Goal: Information Seeking & Learning: Compare options

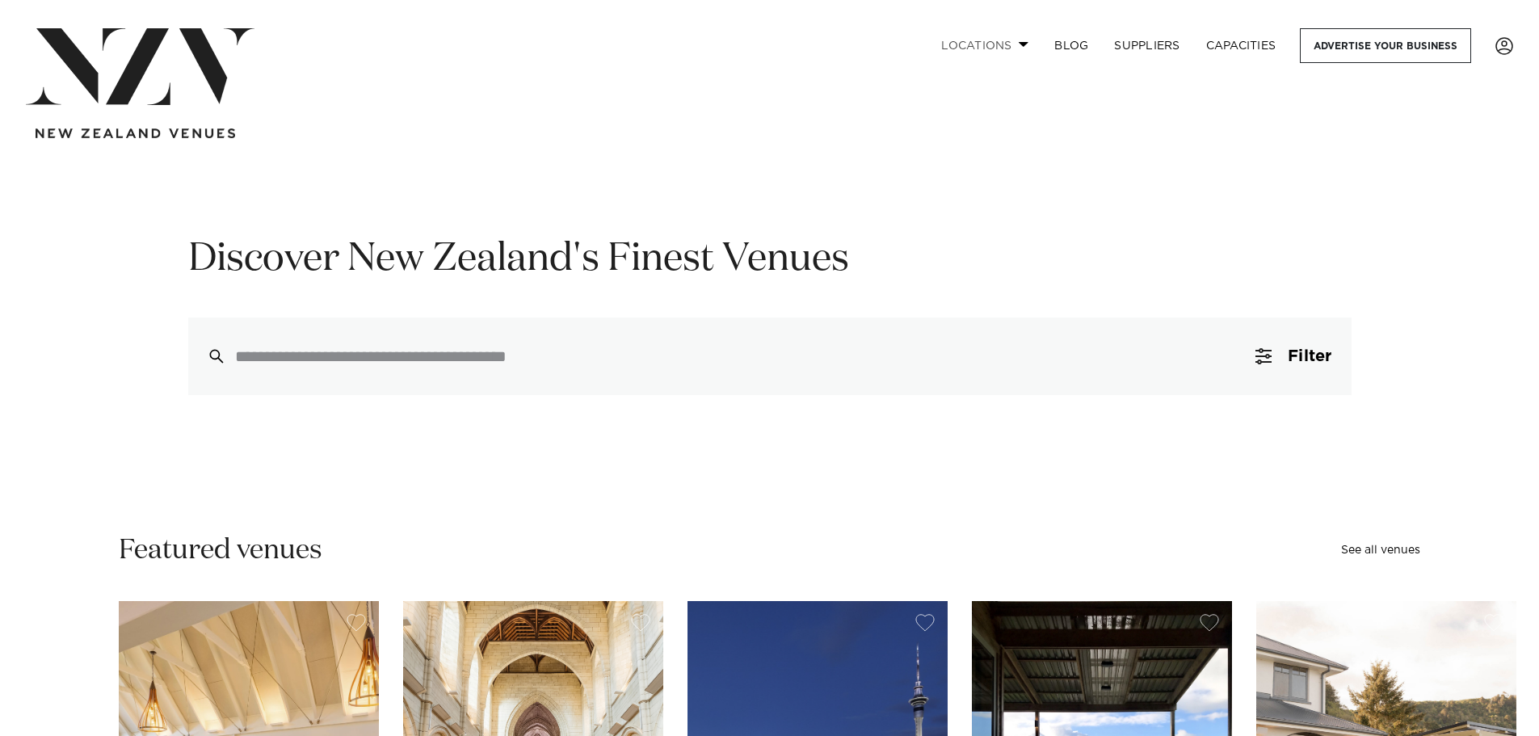
click at [995, 48] on link "Locations" at bounding box center [984, 45] width 113 height 35
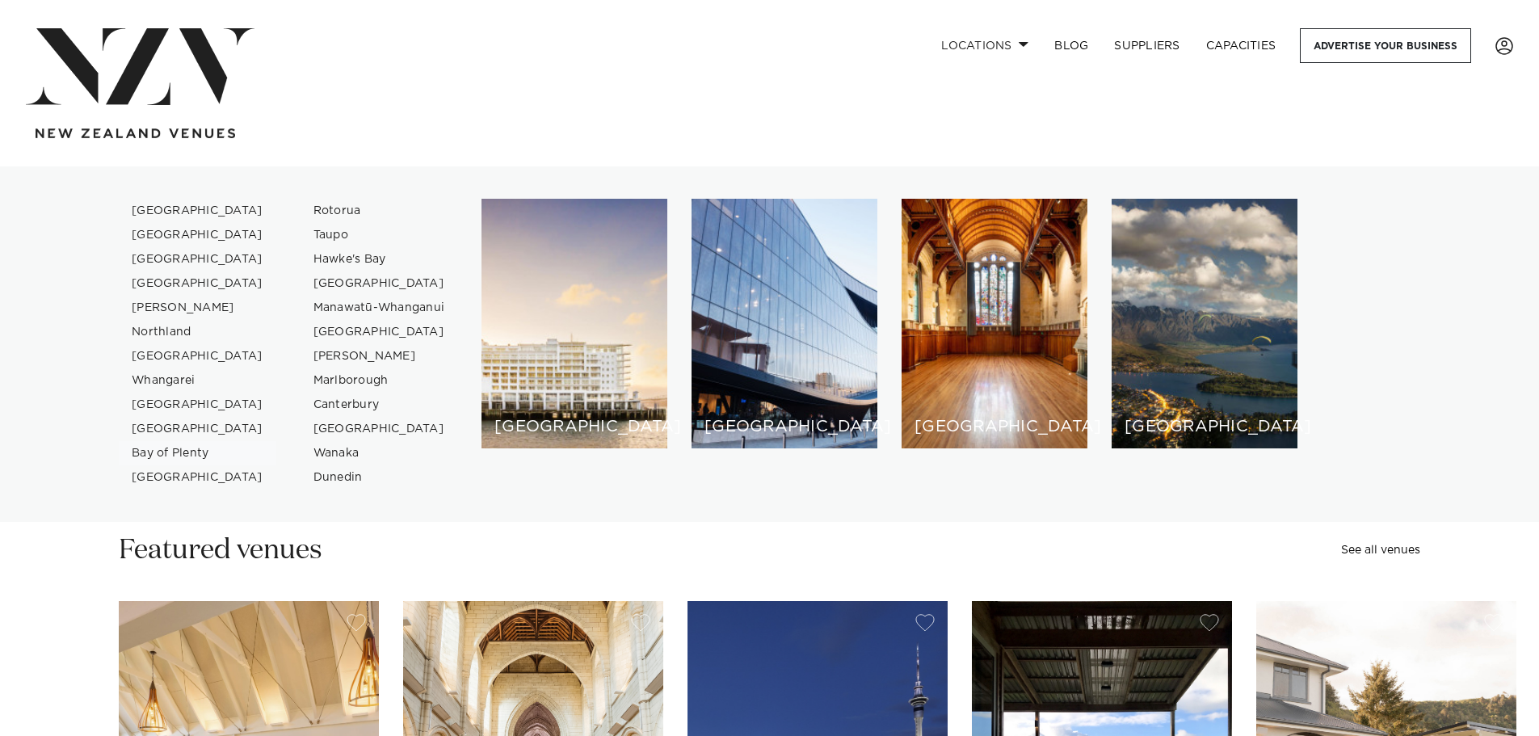
click at [158, 457] on link "Bay of Plenty" at bounding box center [198, 453] width 158 height 24
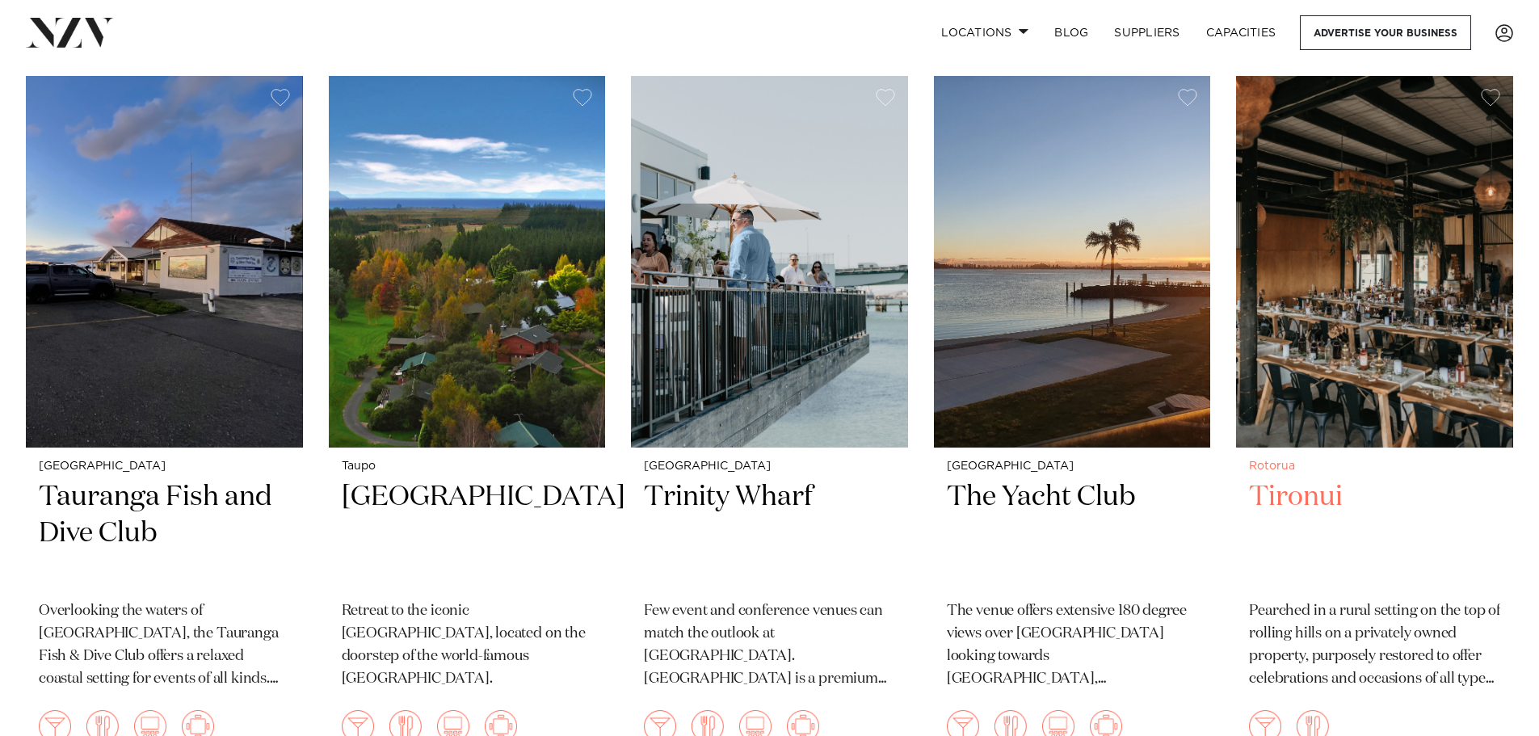
scroll to position [1374, 0]
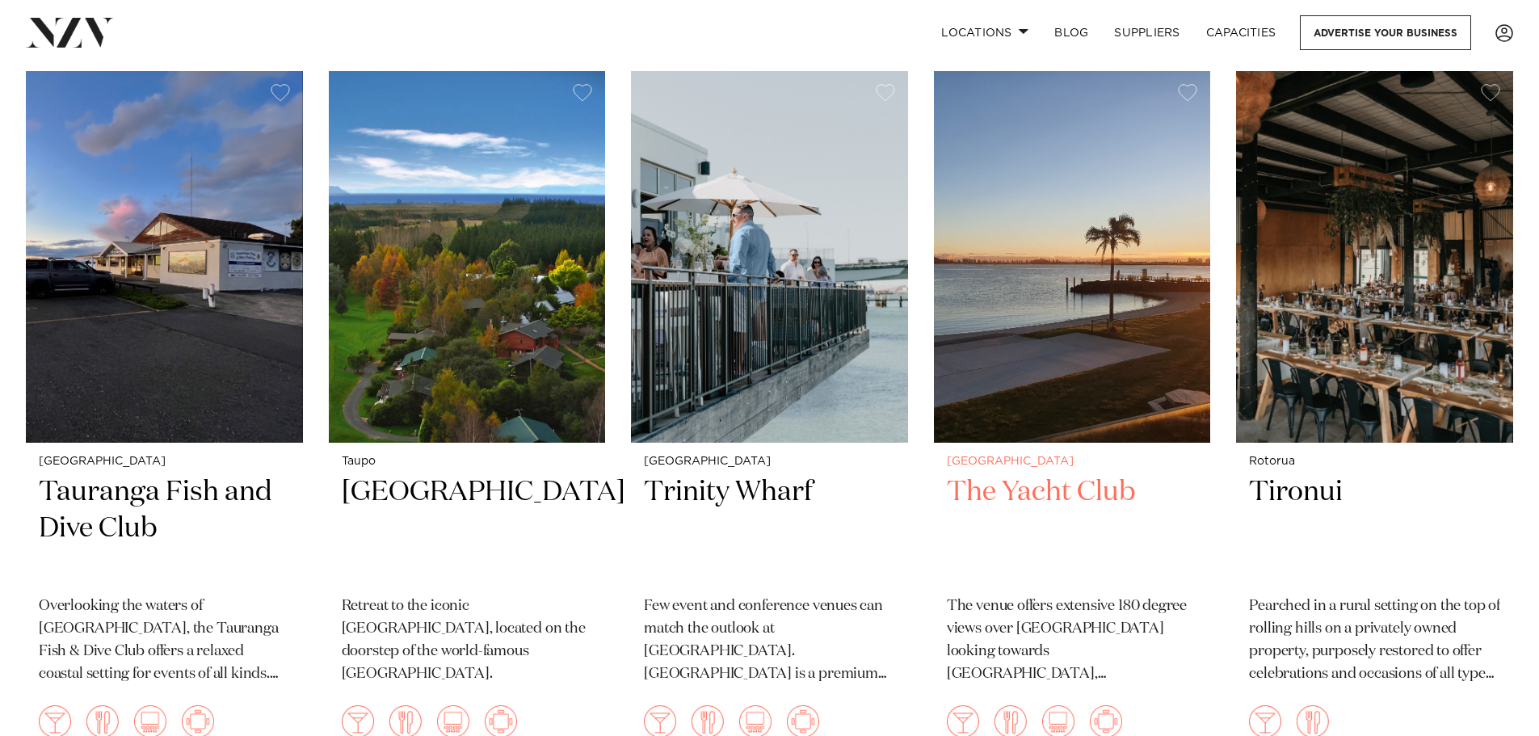
click at [1069, 443] on div "Tauranga The Yacht Club The venue offers extensive 180 degree views over Tauran…" at bounding box center [1072, 605] width 277 height 324
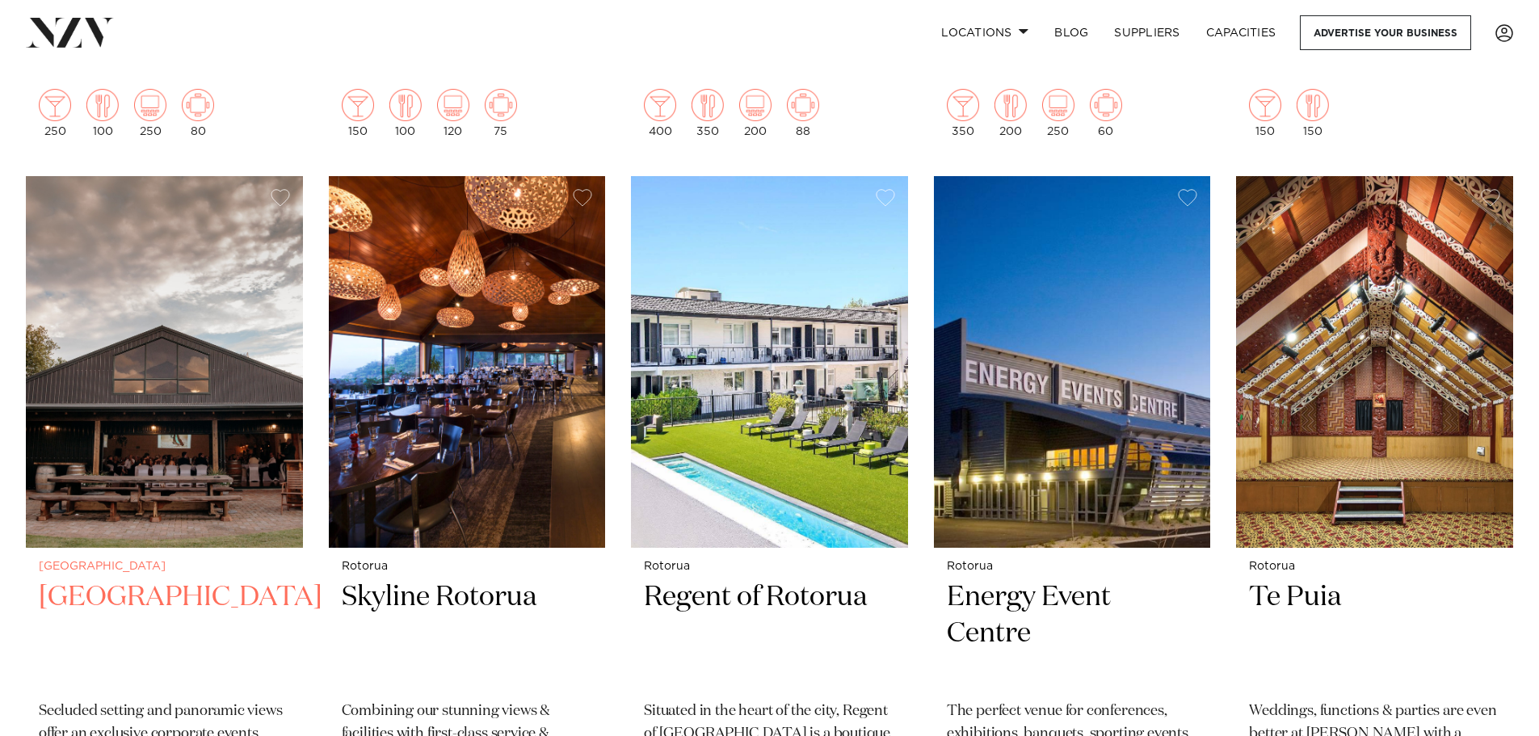
scroll to position [2017, 0]
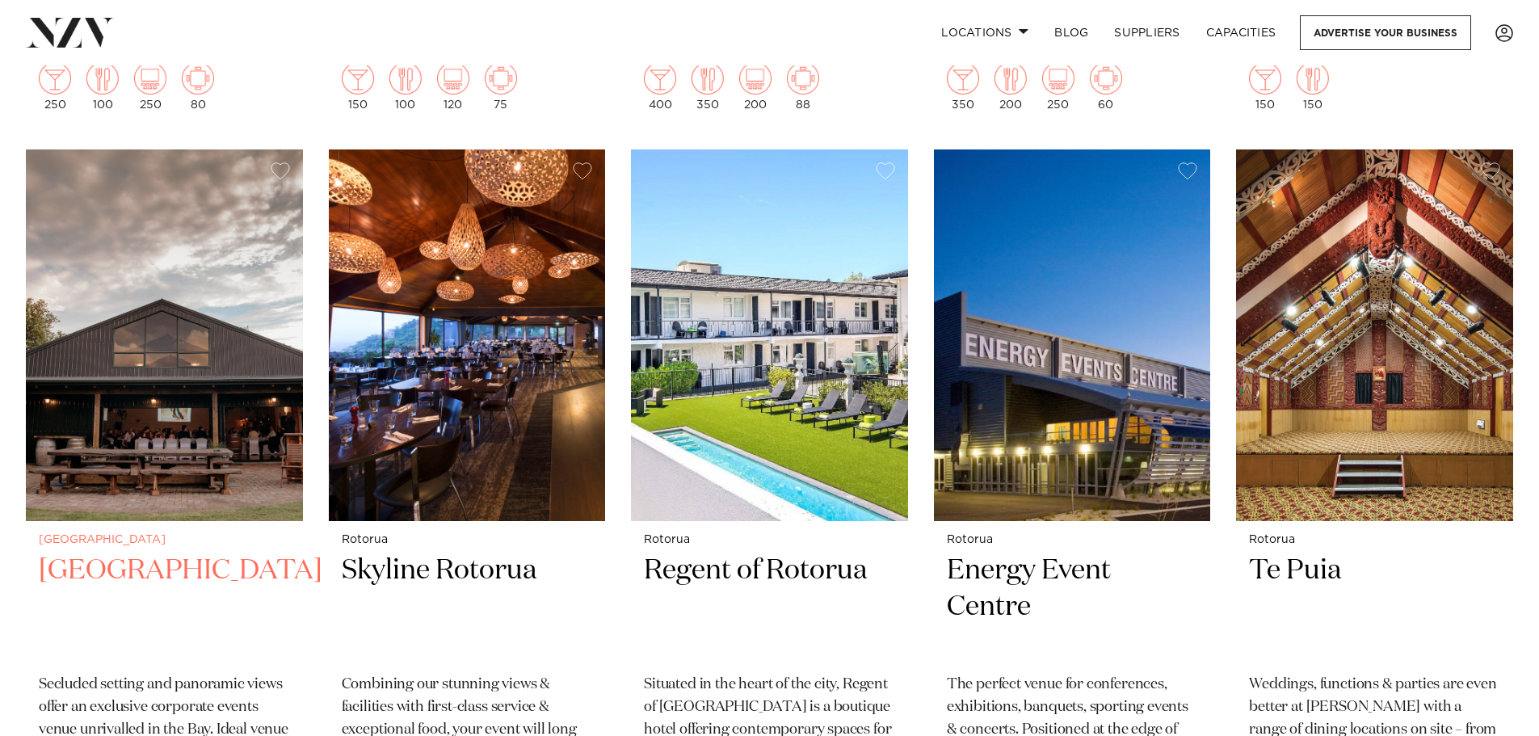
click at [166, 534] on small "[GEOGRAPHIC_DATA]" at bounding box center [164, 540] width 251 height 12
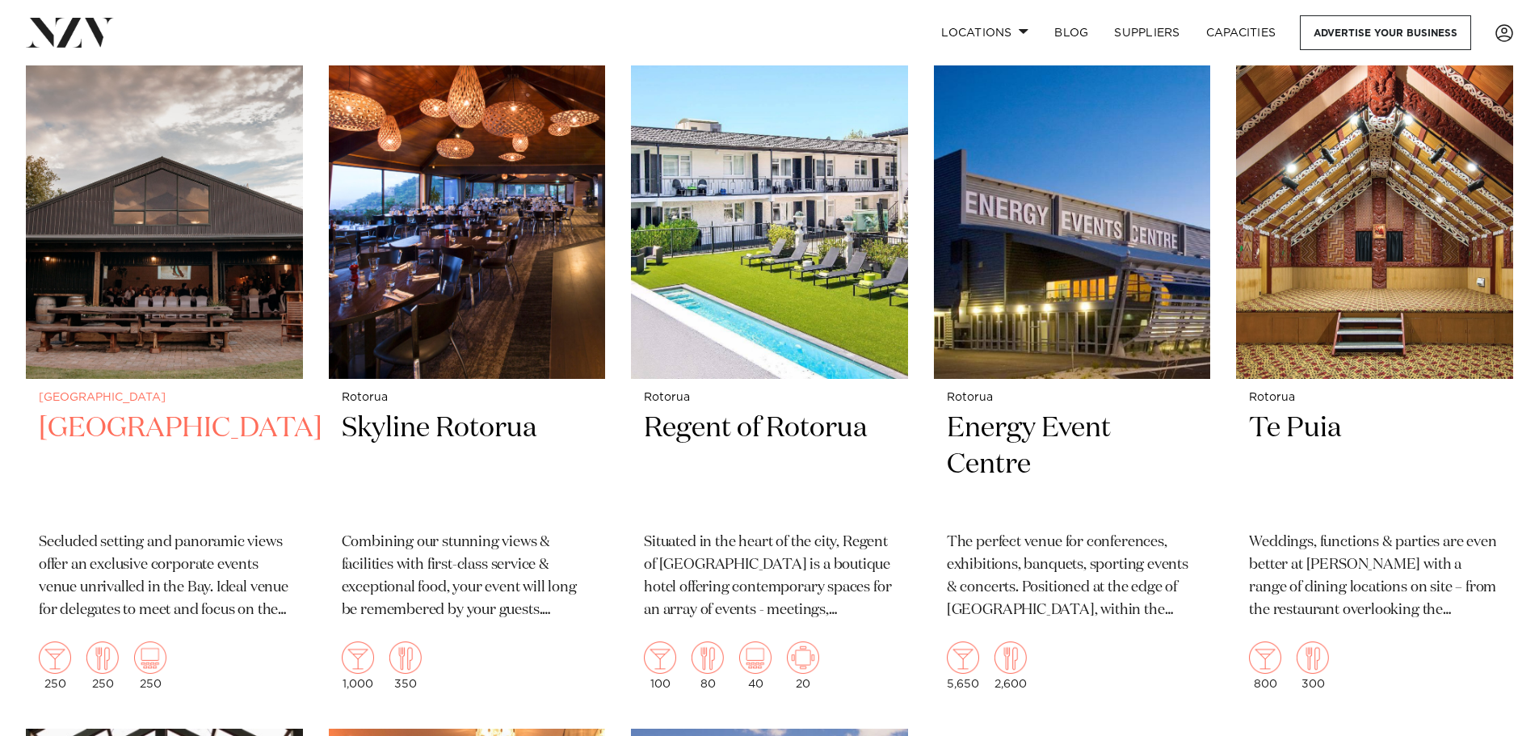
scroll to position [2172, 0]
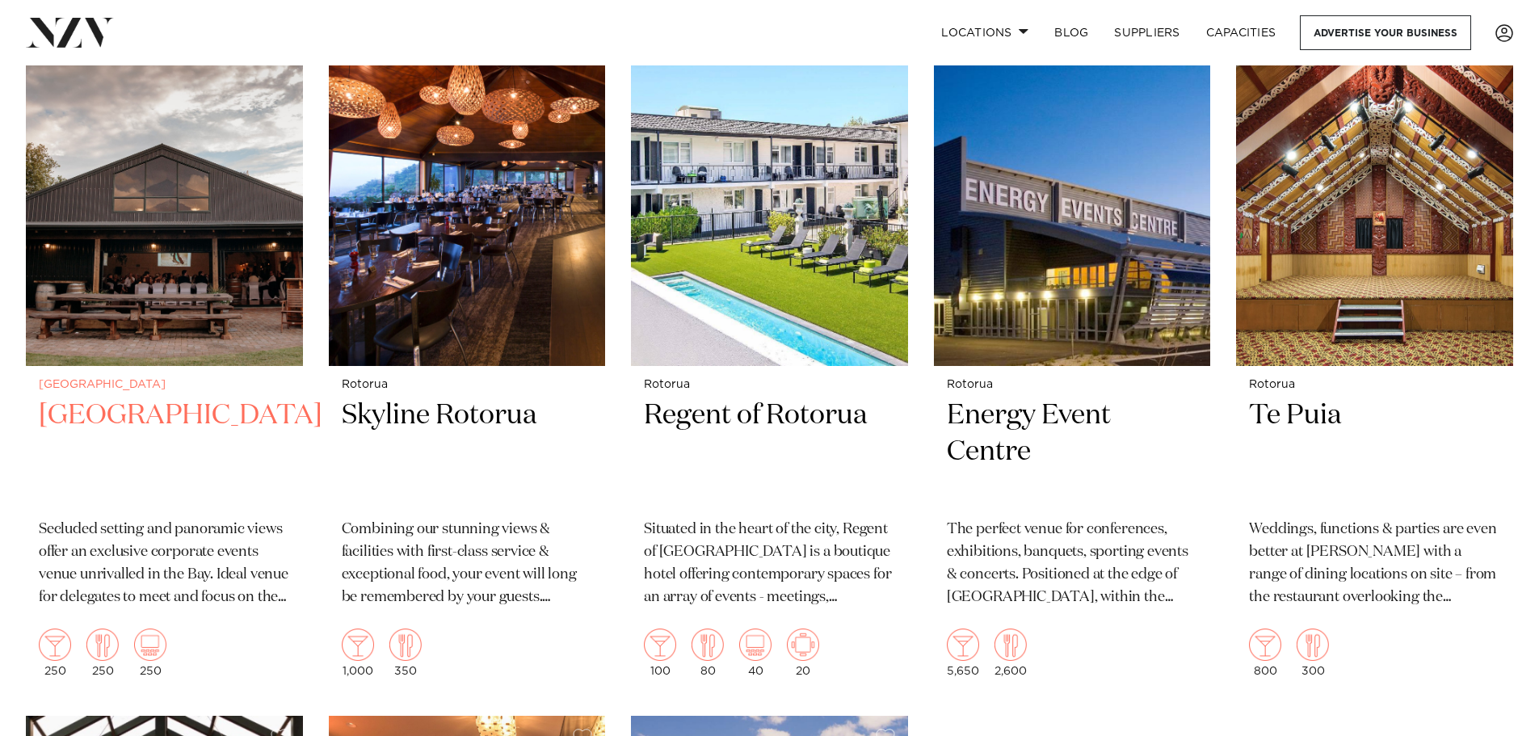
click at [132, 277] on img at bounding box center [164, 180] width 277 height 372
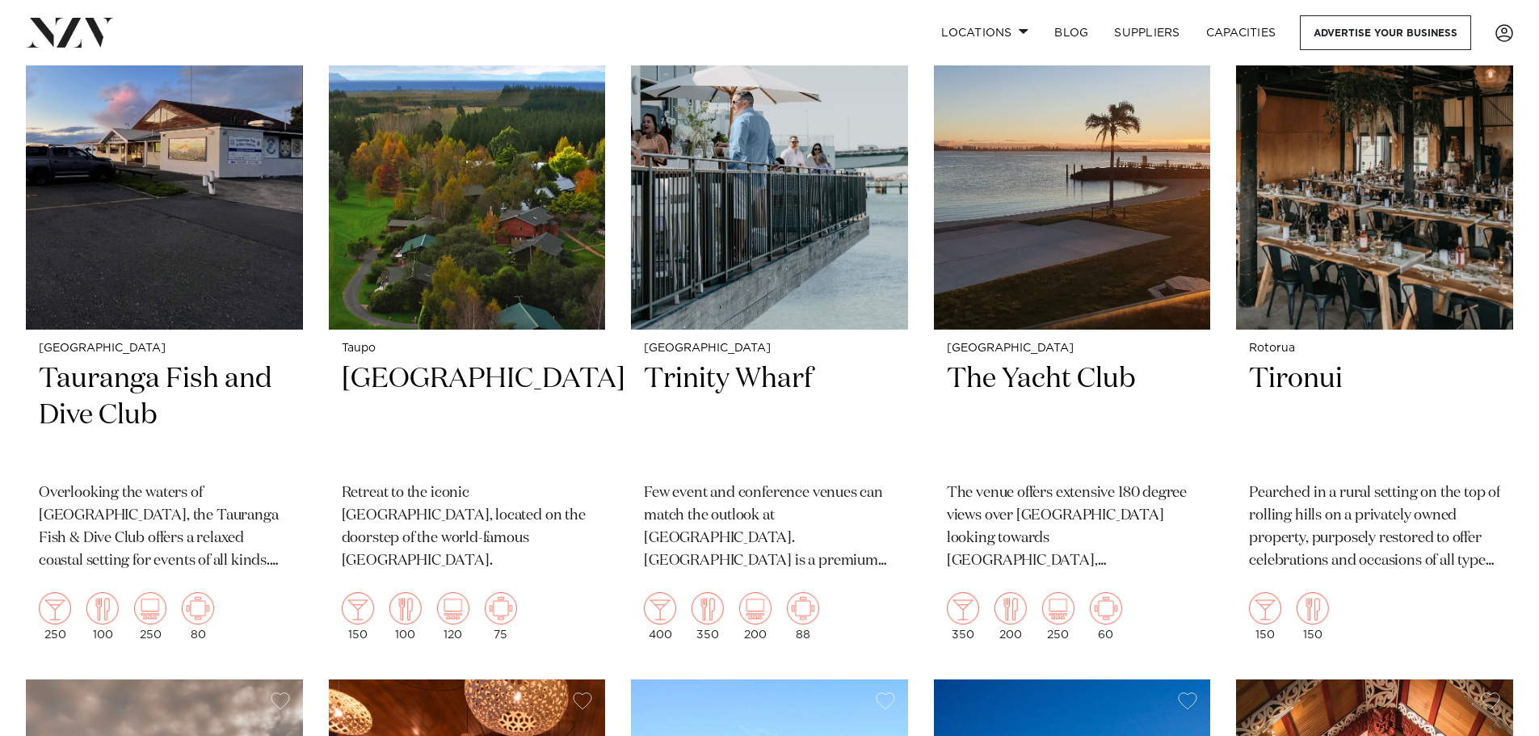
scroll to position [1277, 0]
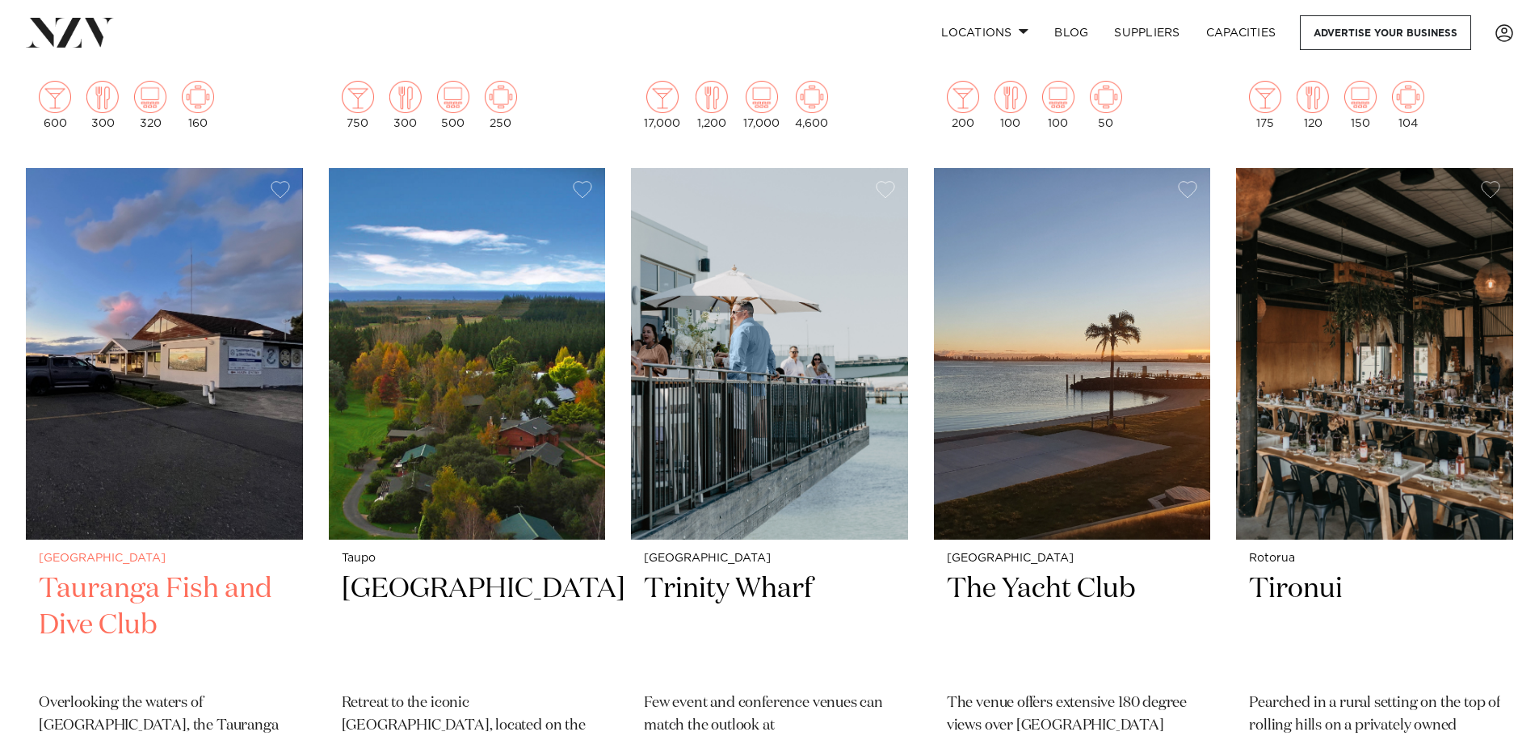
click at [143, 436] on img at bounding box center [164, 354] width 277 height 372
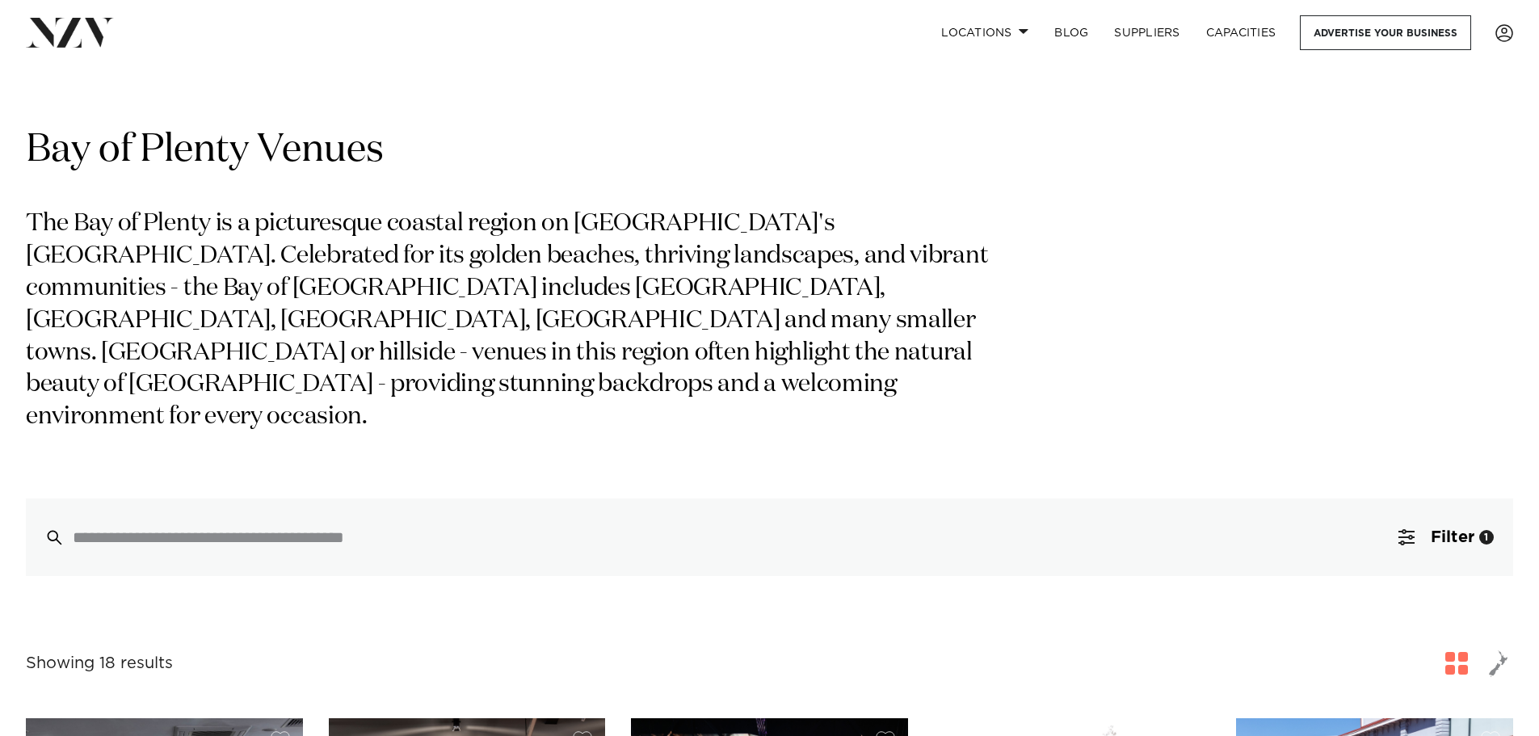
scroll to position [566, 0]
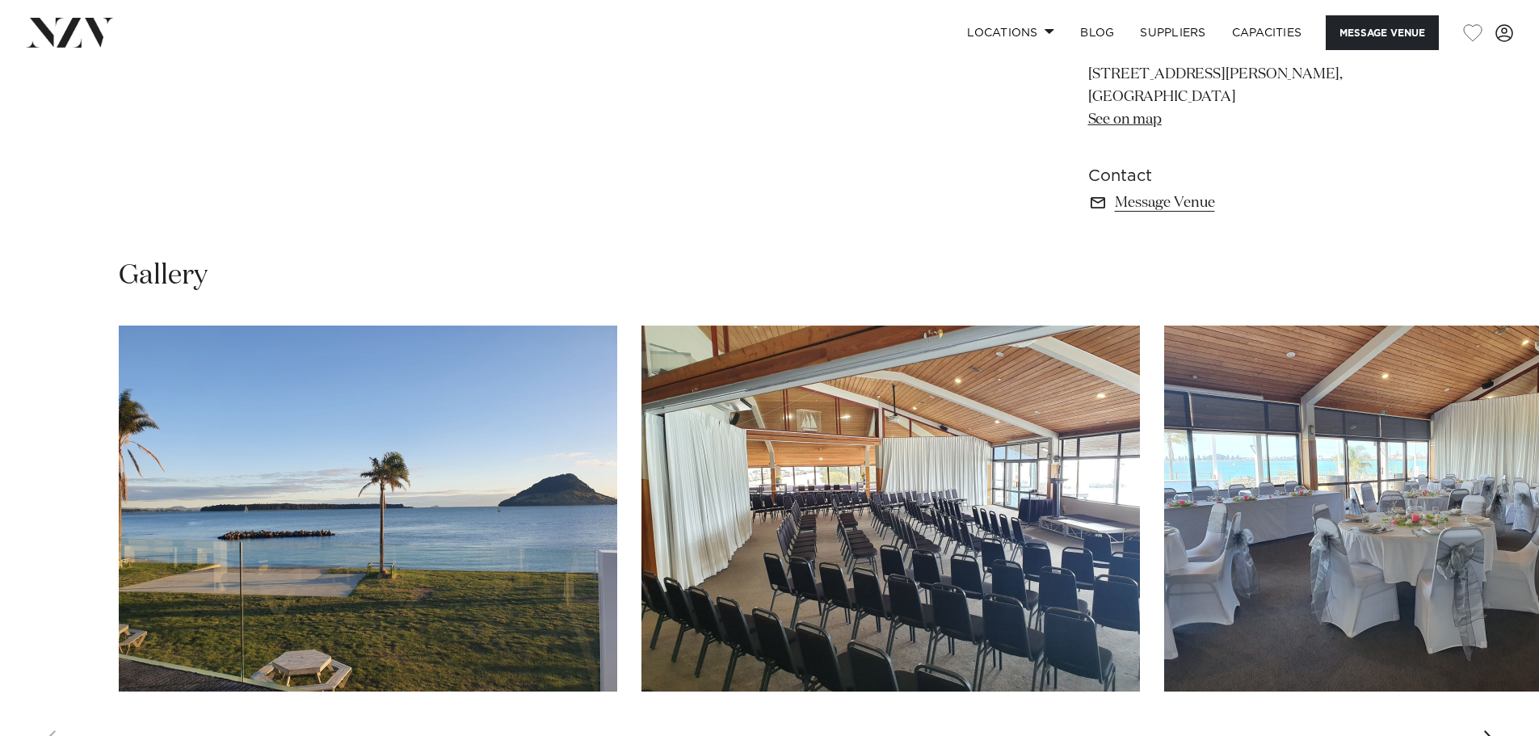
scroll to position [1131, 0]
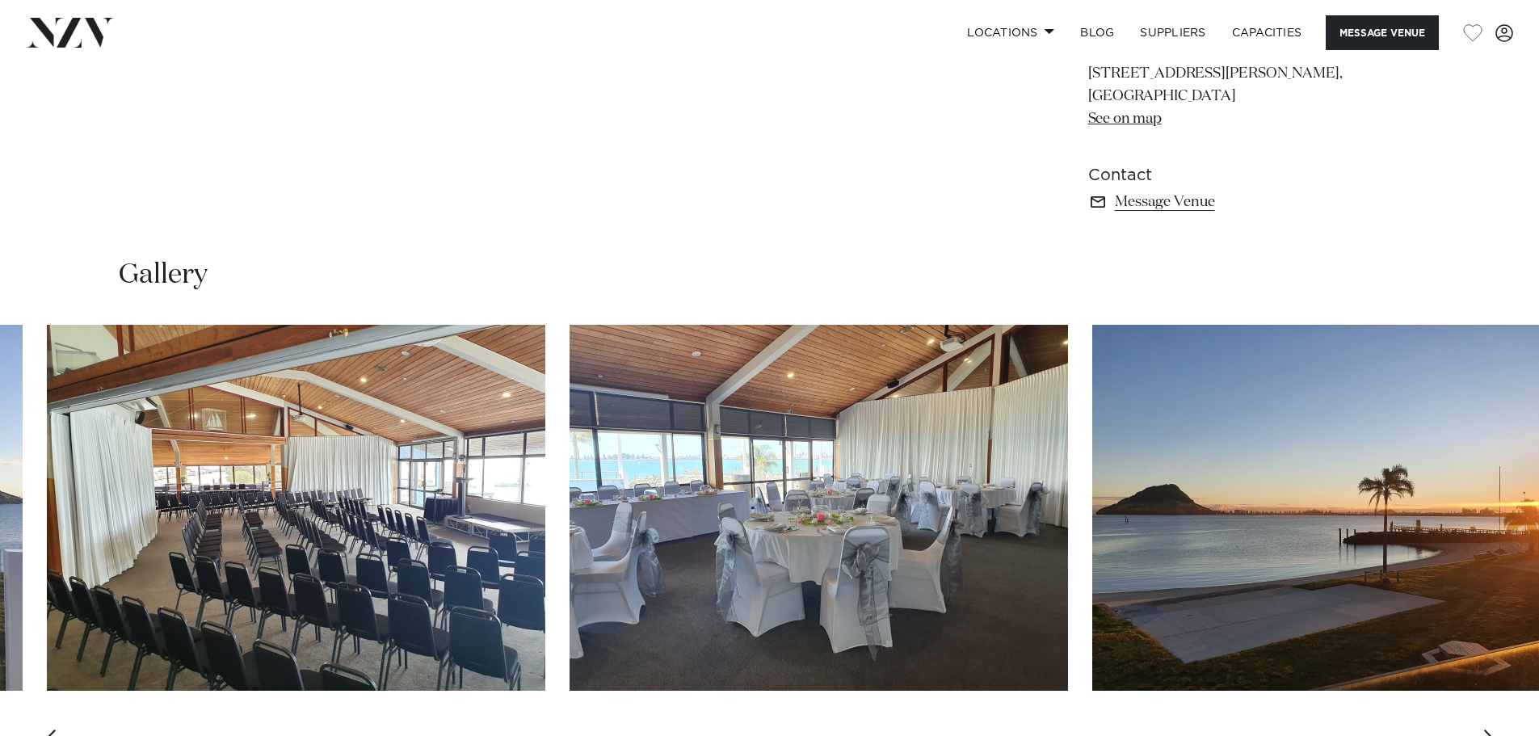
click at [618, 558] on img "3 / 4" at bounding box center [819, 508] width 499 height 366
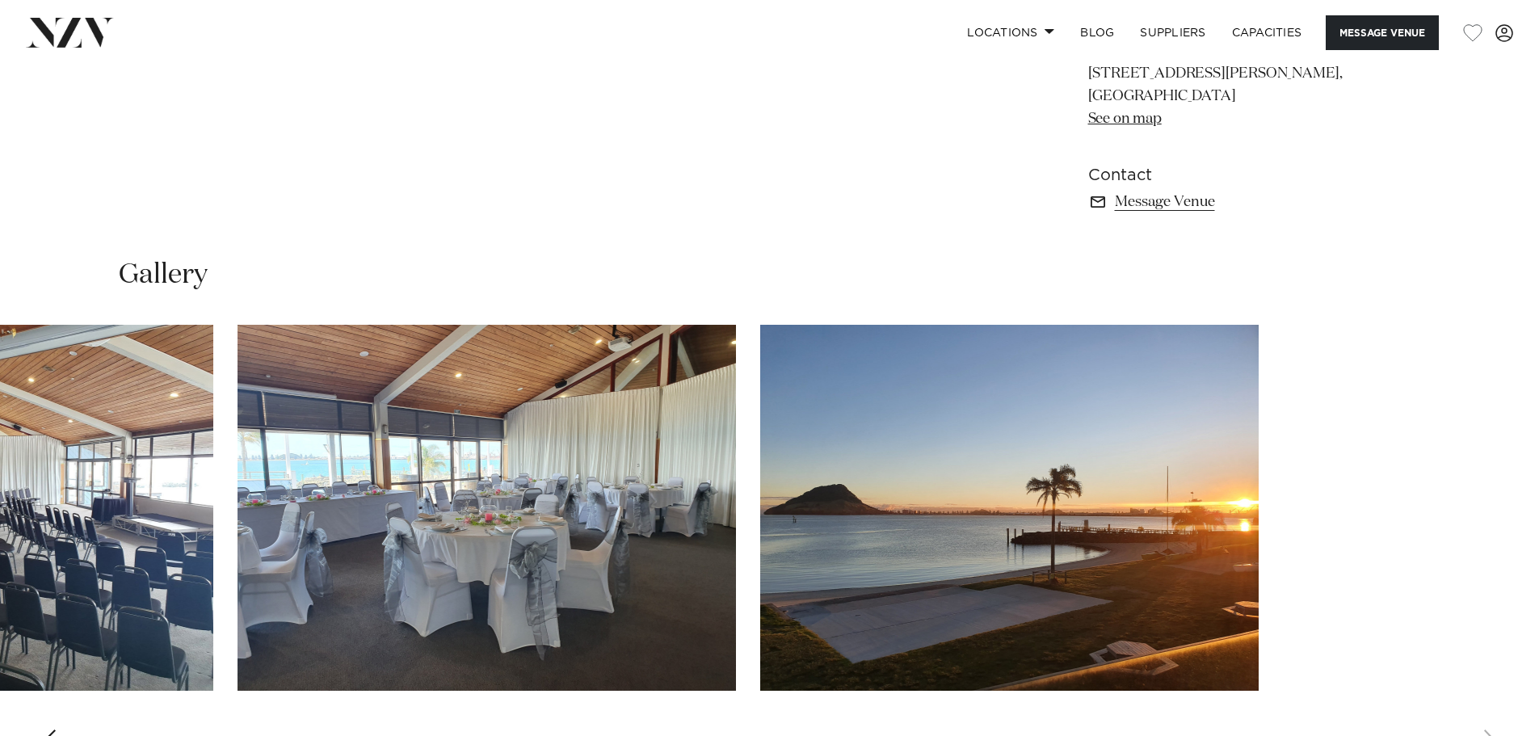
click at [0, 0] on slot at bounding box center [0, 0] width 0 height 0
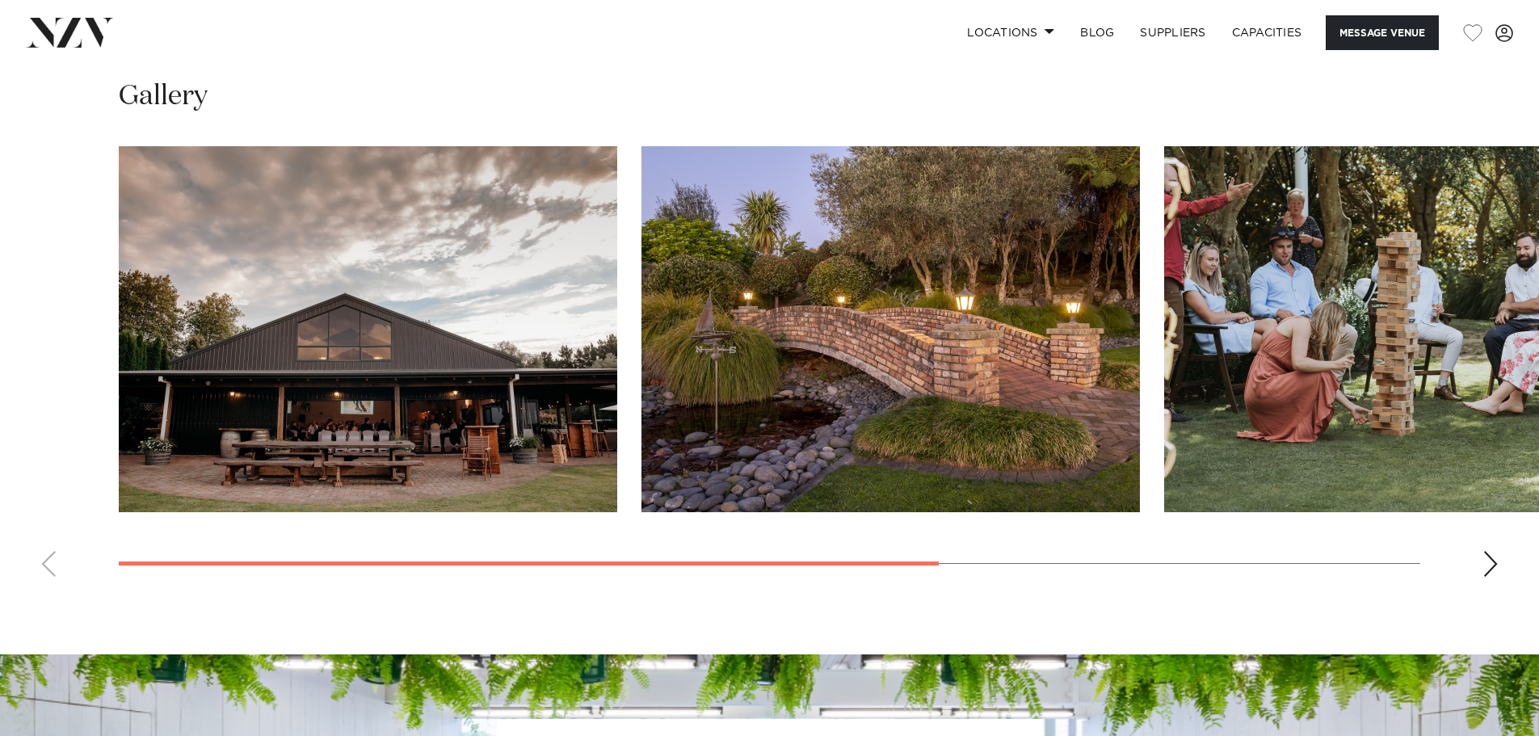
scroll to position [1293, 0]
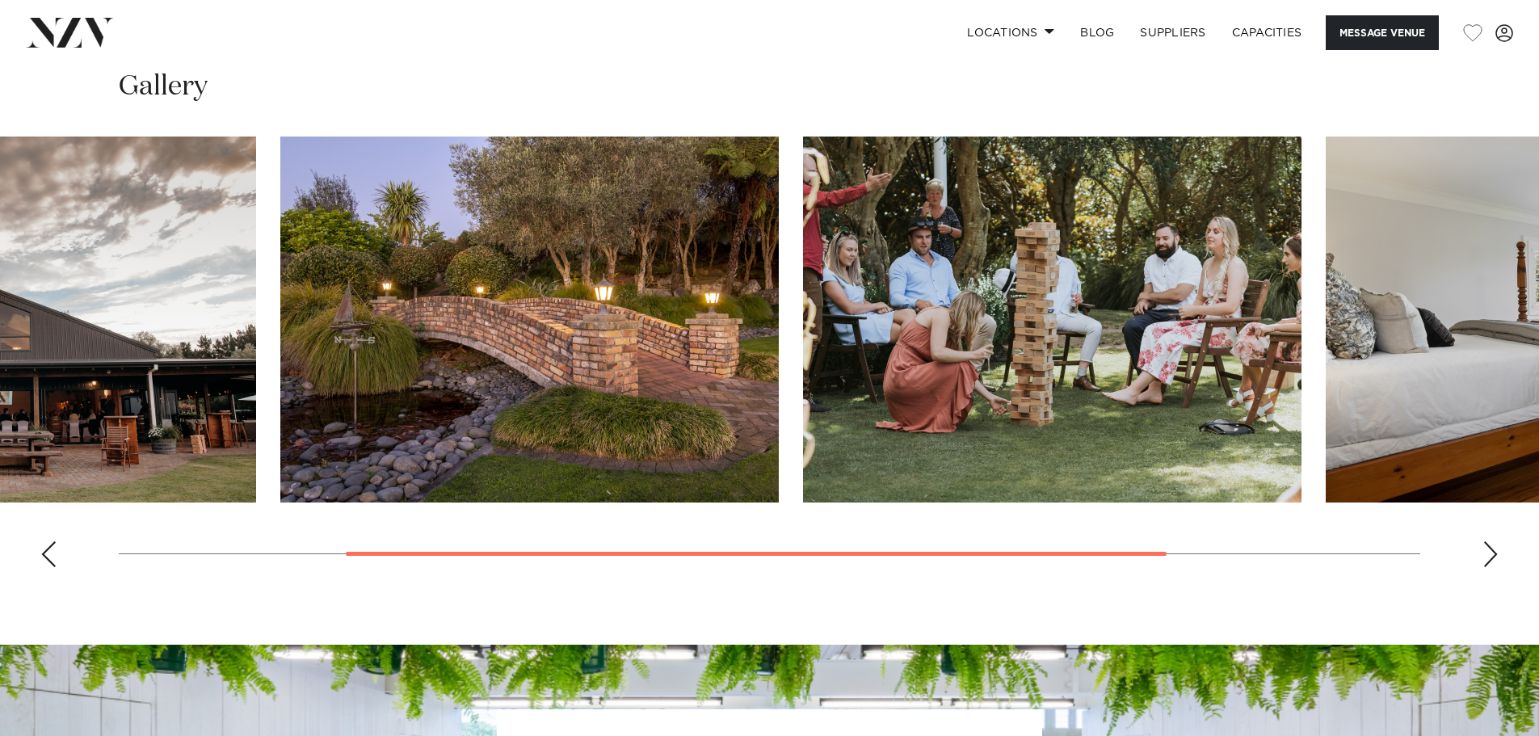
click at [803, 335] on img "3 / 4" at bounding box center [1052, 320] width 499 height 366
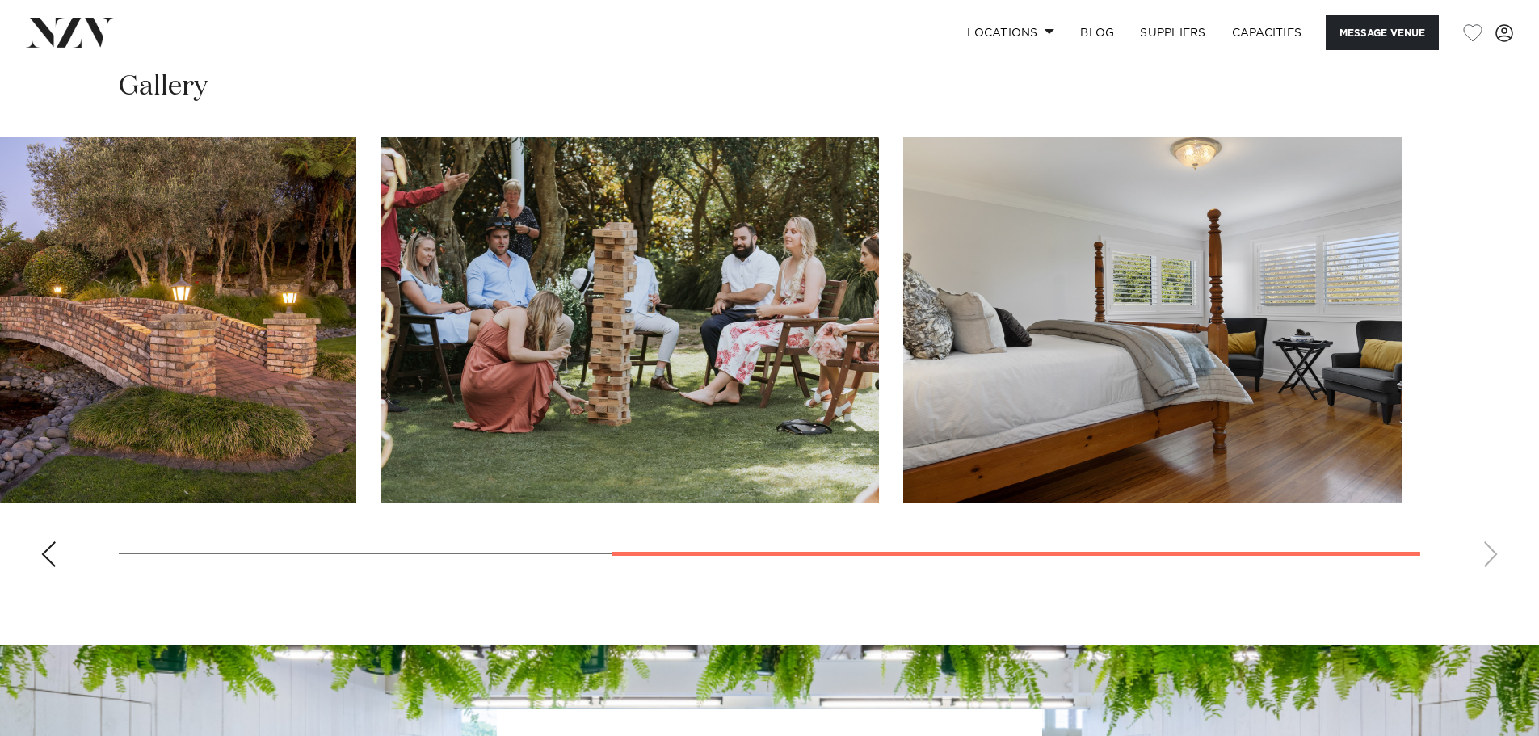
click at [1538, 267] on html "Locations Auckland Wellington Christchurch Queenstown Hamilton Northland Bay of…" at bounding box center [769, 135] width 1539 height 2857
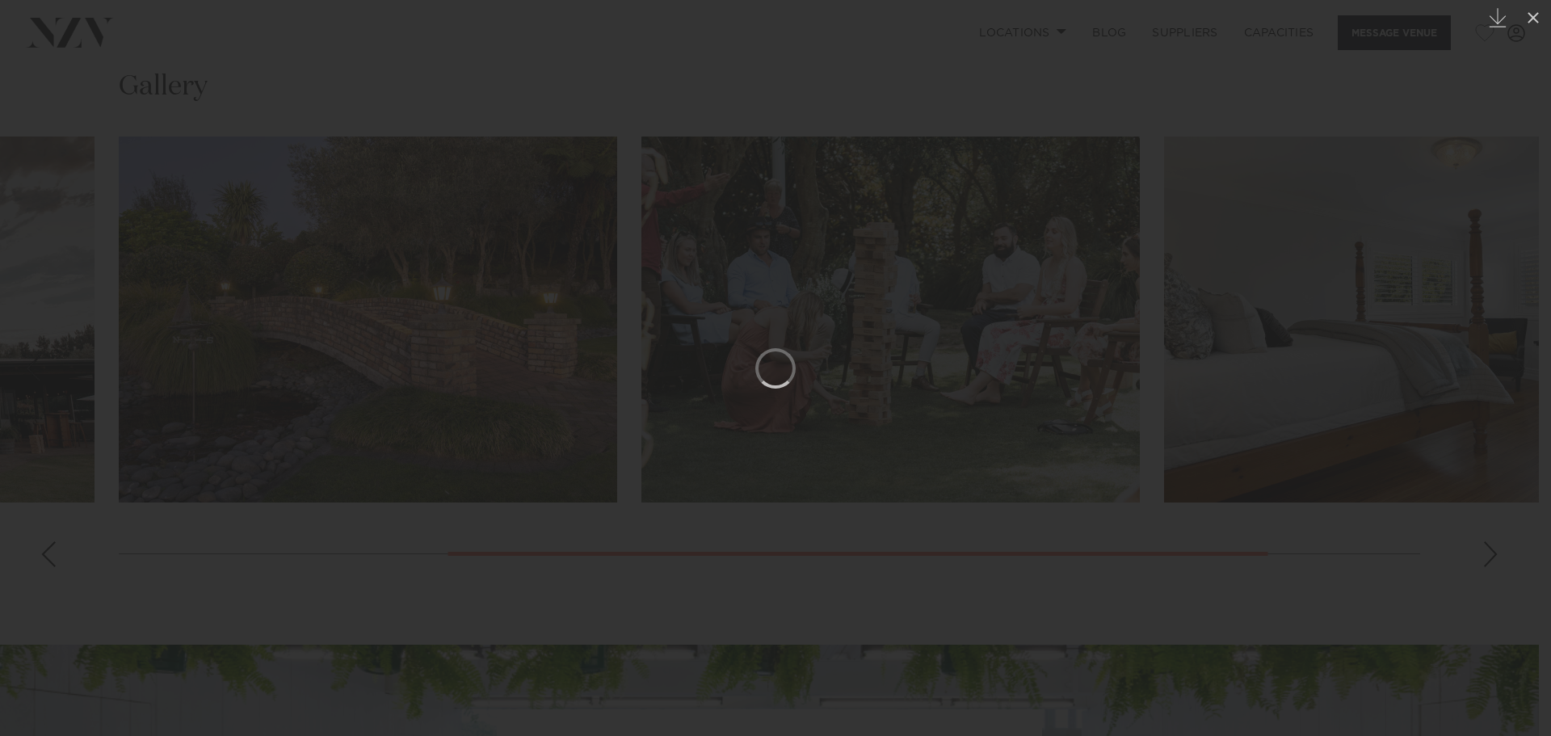
click at [1194, 100] on div at bounding box center [775, 368] width 1551 height 736
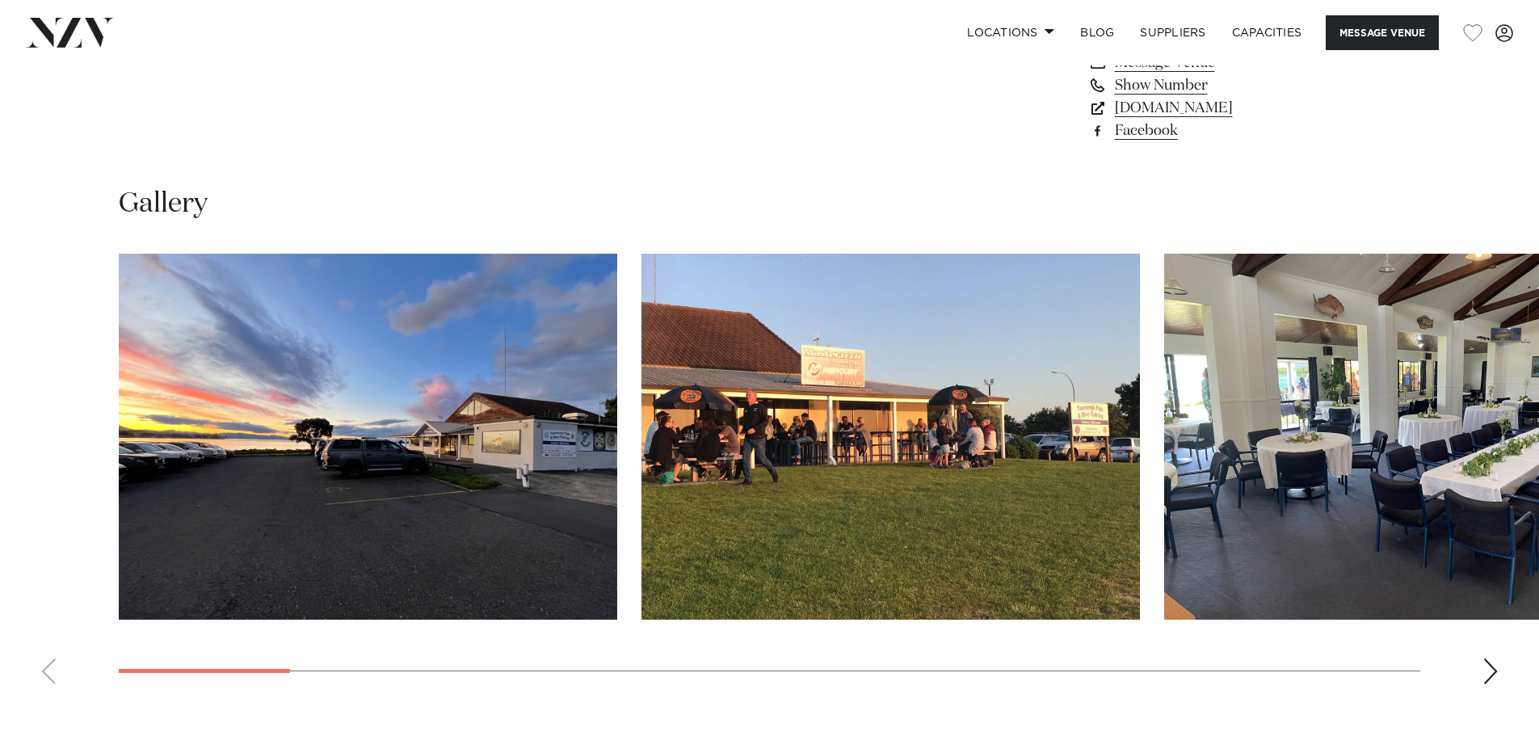
scroll to position [1454, 0]
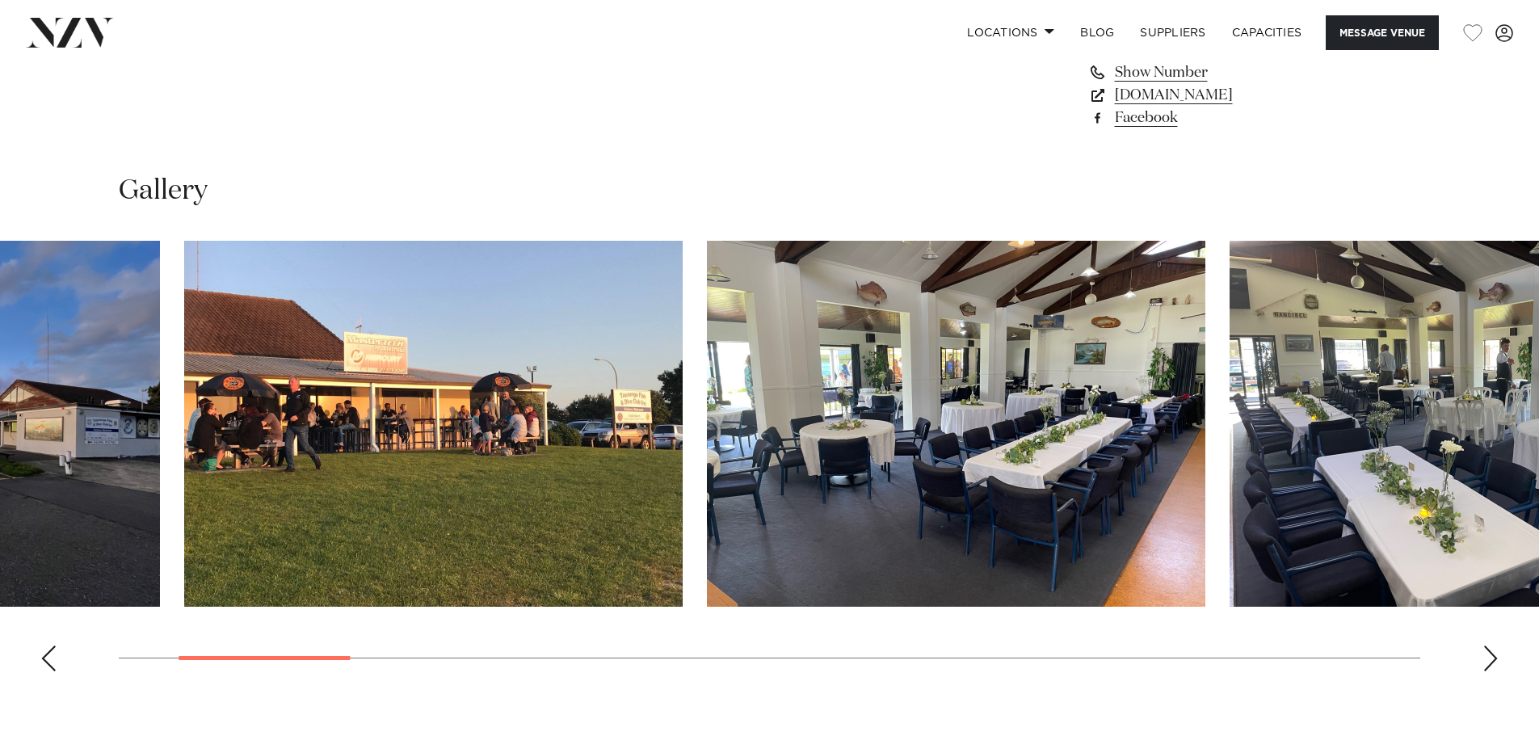
click at [406, 461] on div at bounding box center [312, 424] width 1302 height 366
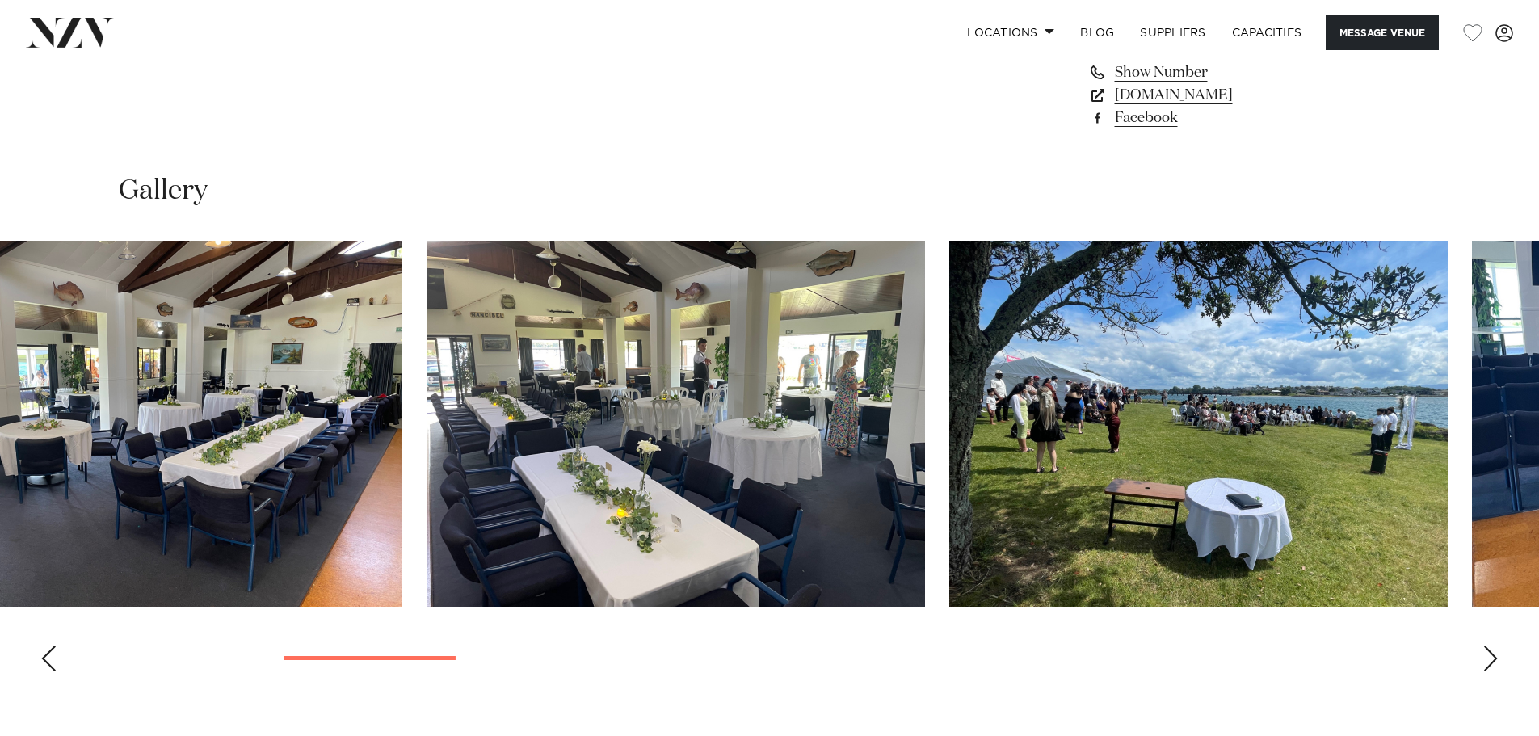
click at [427, 449] on img "4 / 19" at bounding box center [676, 424] width 499 height 366
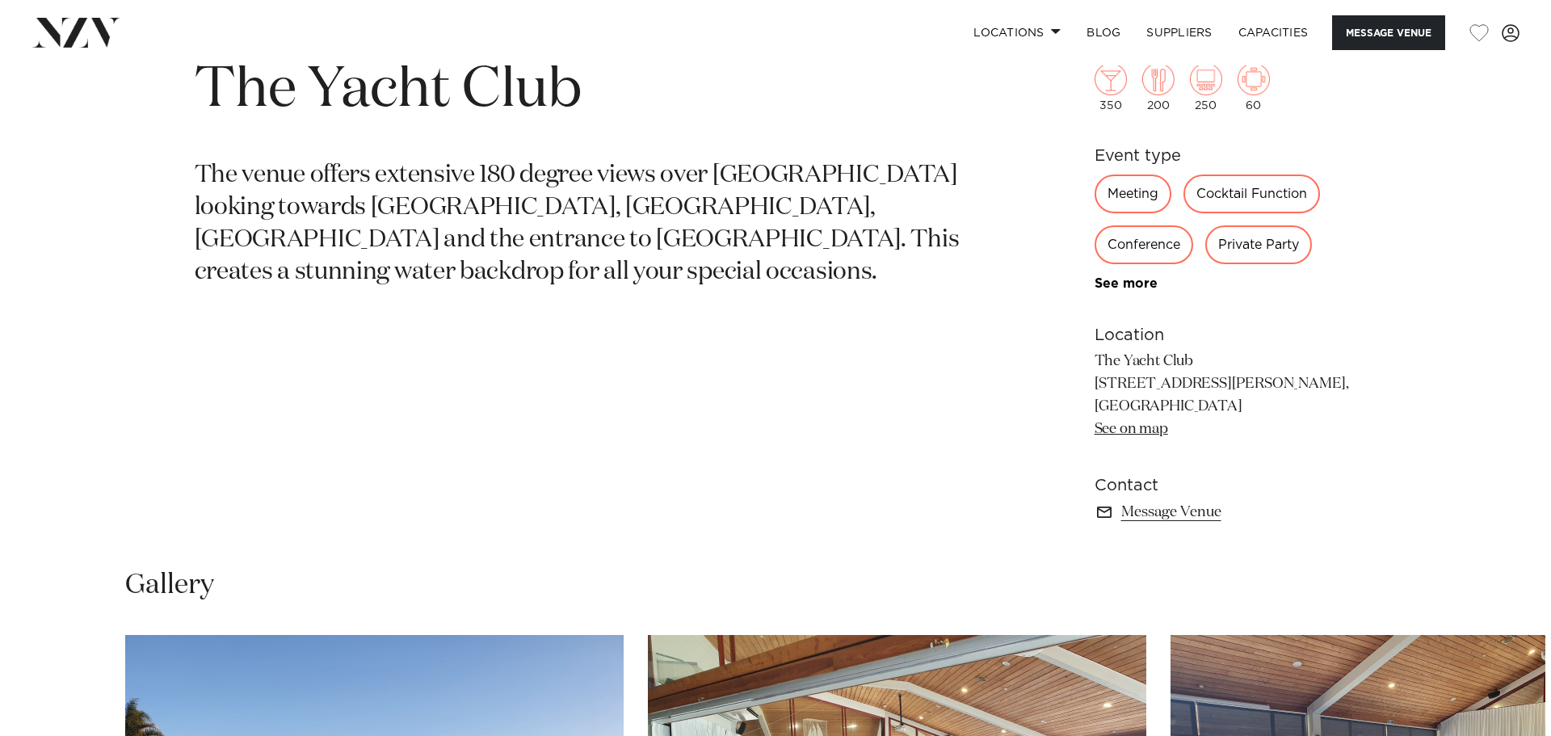
scroll to position [1131, 0]
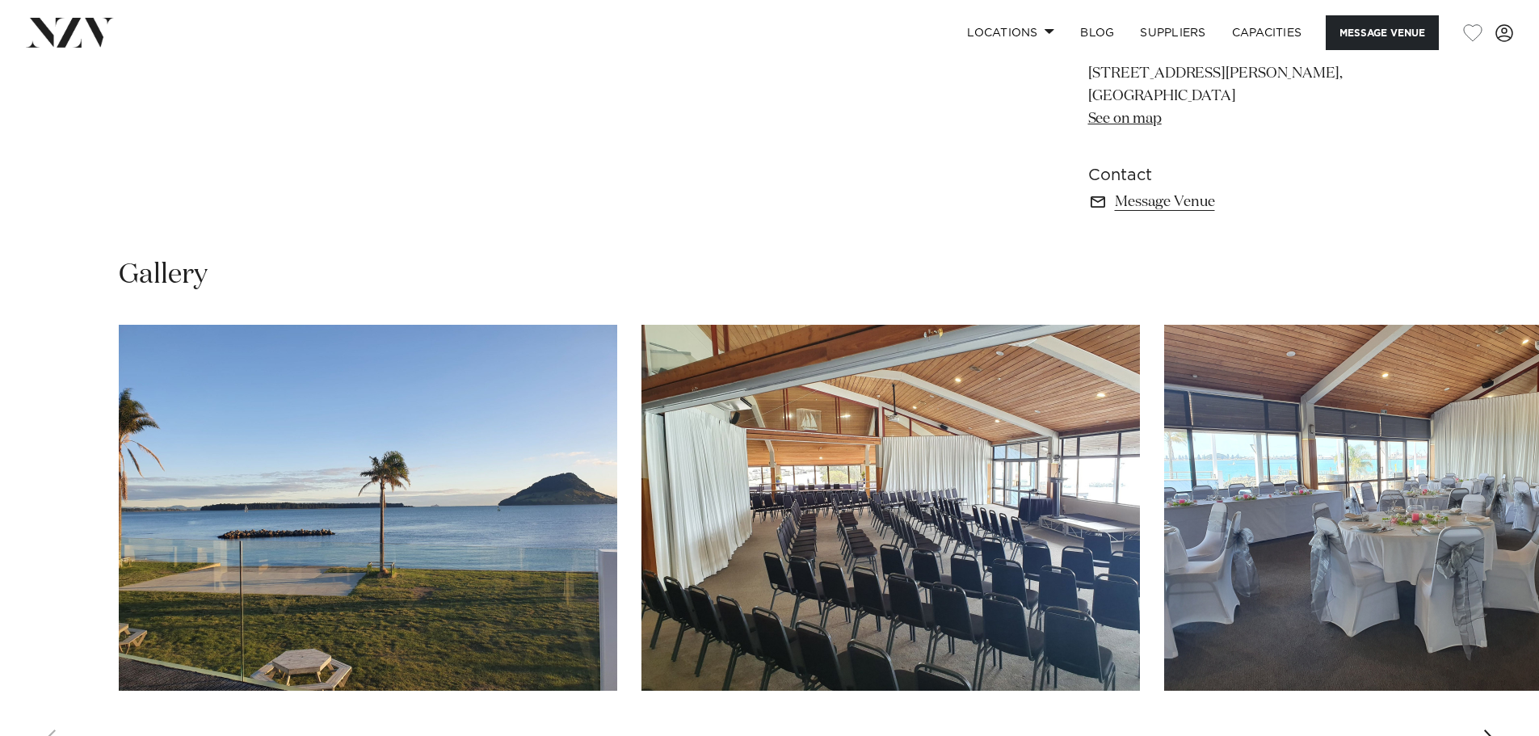
click at [991, 426] on img "2 / 4" at bounding box center [891, 508] width 499 height 366
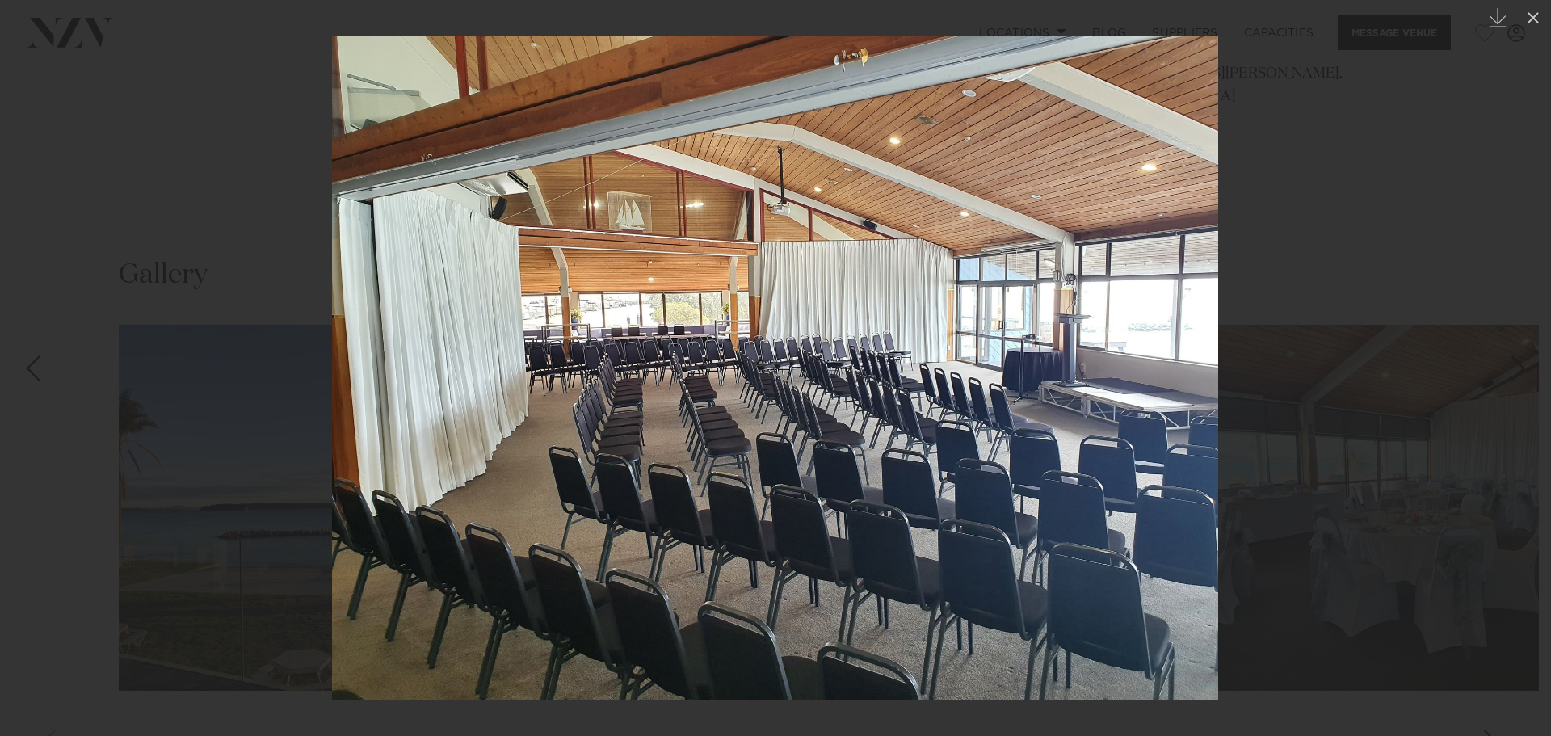
click at [1294, 377] on div at bounding box center [775, 368] width 1551 height 736
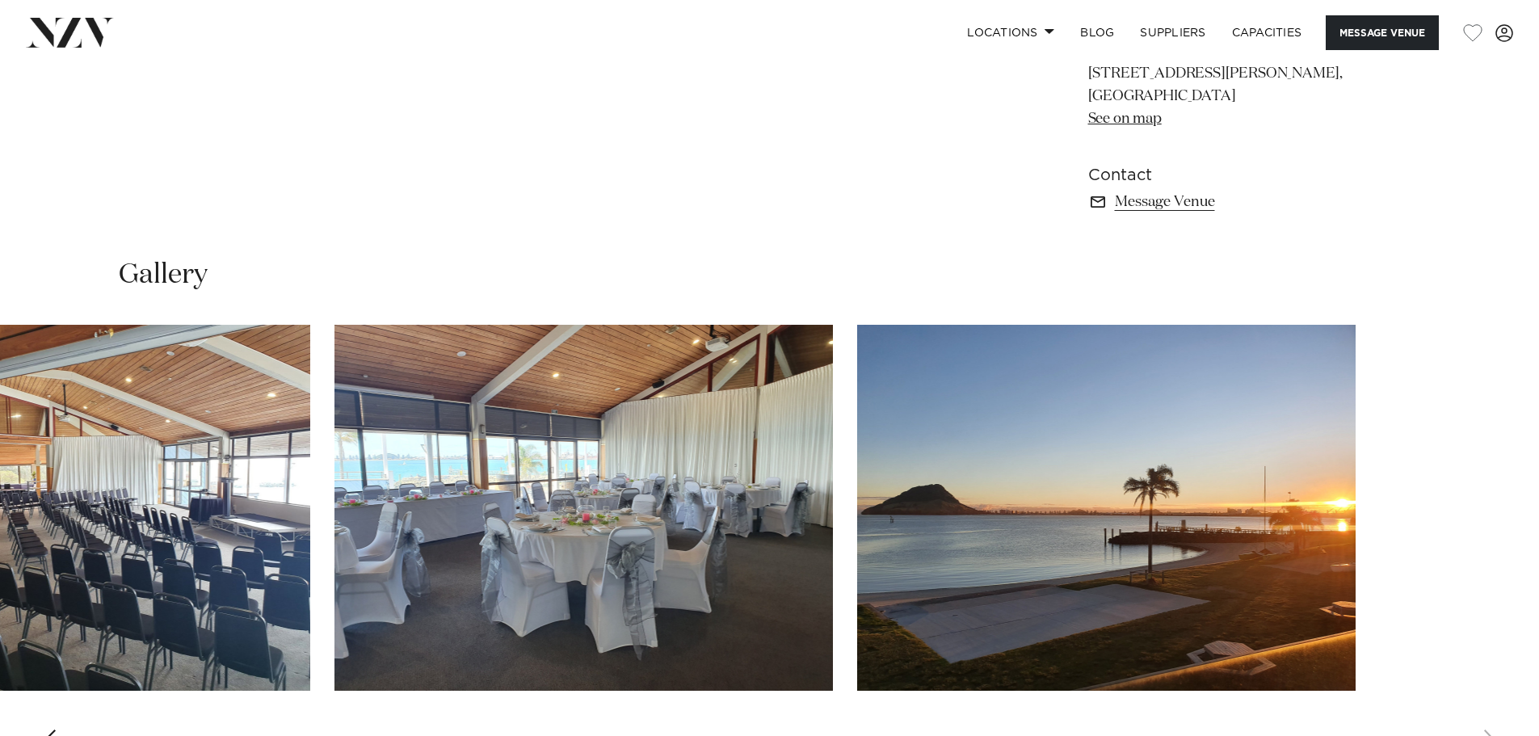
click at [947, 457] on img "4 / 4" at bounding box center [1106, 508] width 499 height 366
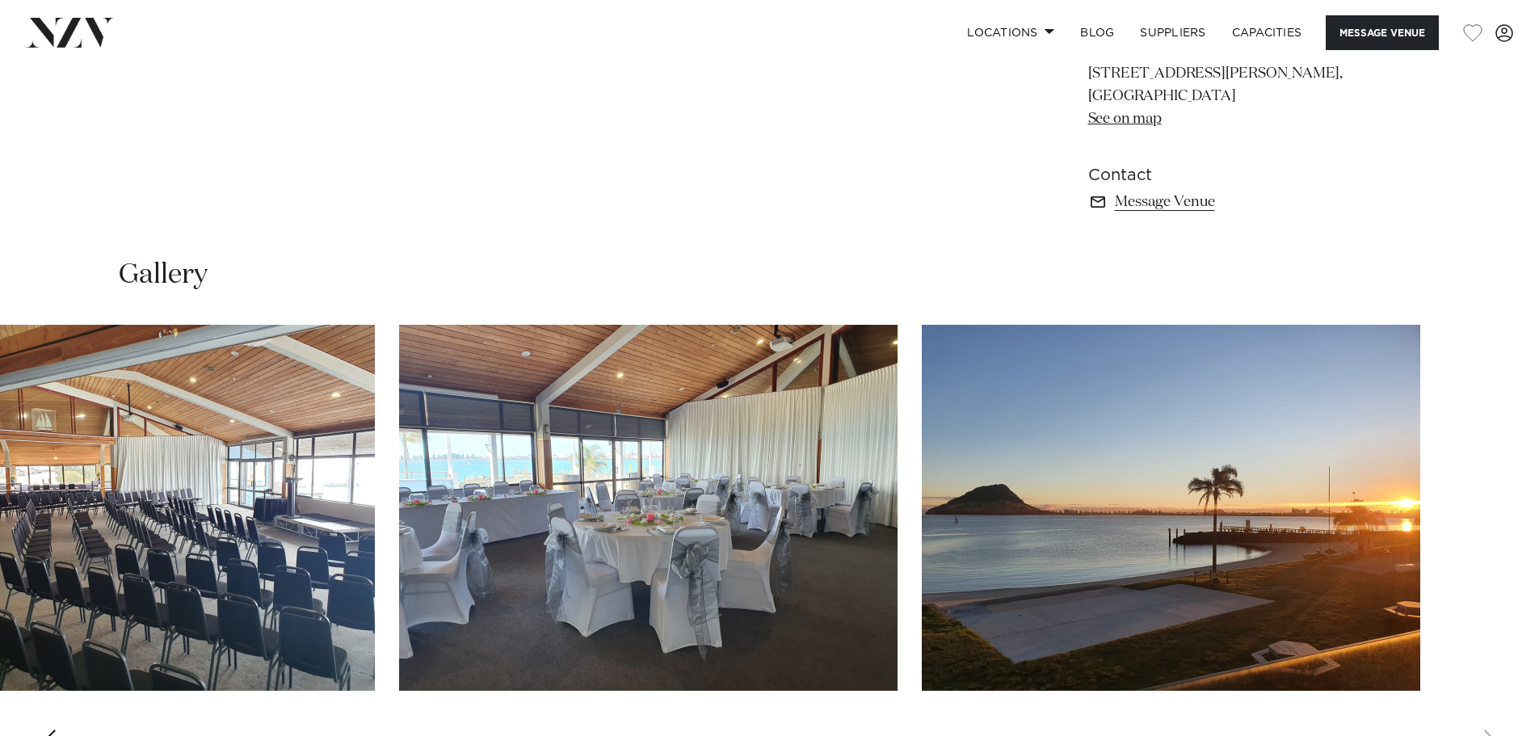
click at [649, 461] on img "3 / 4" at bounding box center [648, 508] width 499 height 366
